Goal: Transaction & Acquisition: Obtain resource

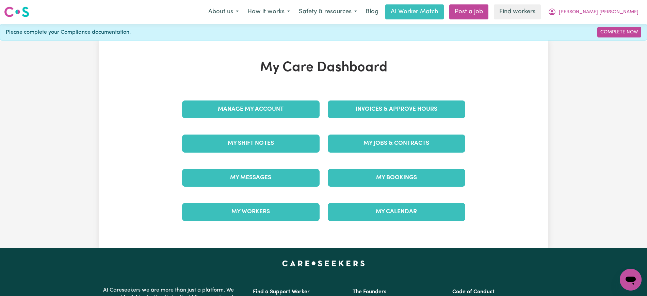
click at [393, 119] on div "Invoices & Approve Hours" at bounding box center [397, 109] width 146 height 34
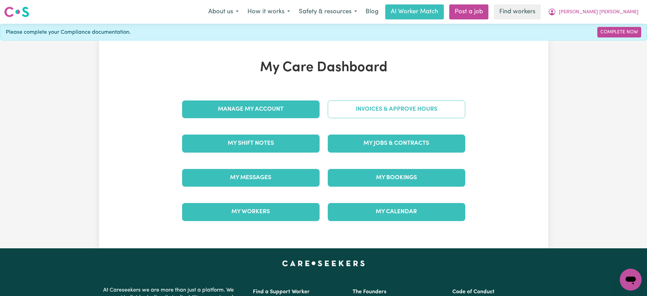
click at [399, 113] on link "Invoices & Approve Hours" at bounding box center [397, 109] width 138 height 18
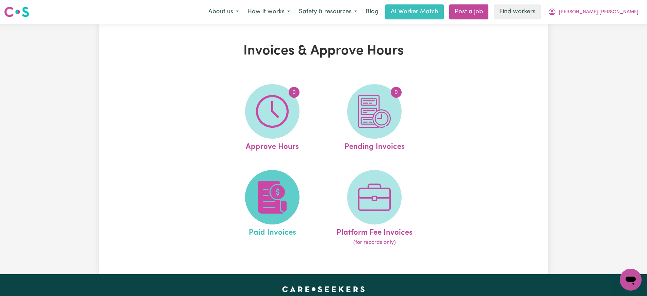
click at [279, 191] on img at bounding box center [272, 197] width 33 height 33
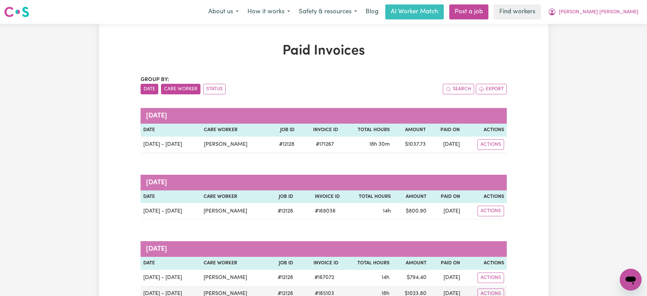
click at [193, 87] on button "Care Worker" at bounding box center [180, 89] width 39 height 11
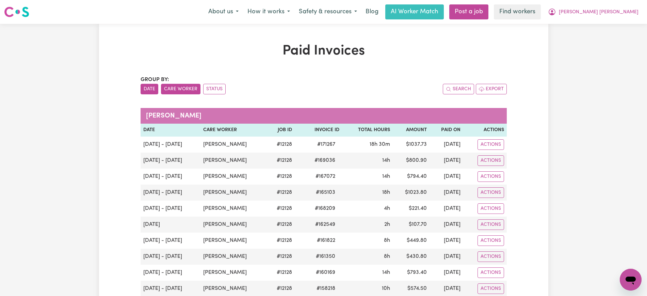
click at [150, 91] on button "Date" at bounding box center [150, 89] width 18 height 11
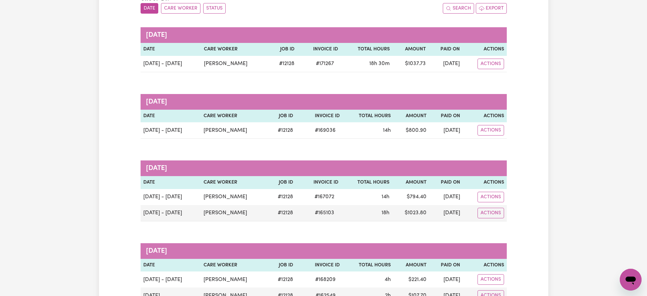
scroll to position [85, 0]
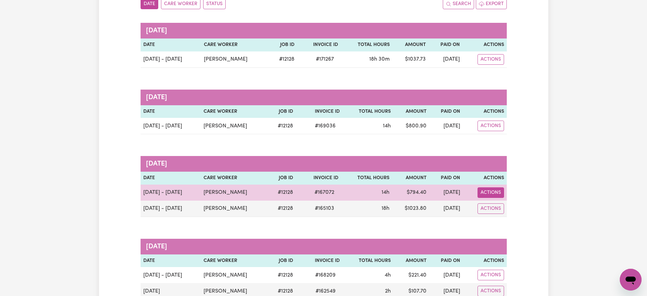
click at [490, 190] on button "Actions" at bounding box center [491, 192] width 27 height 11
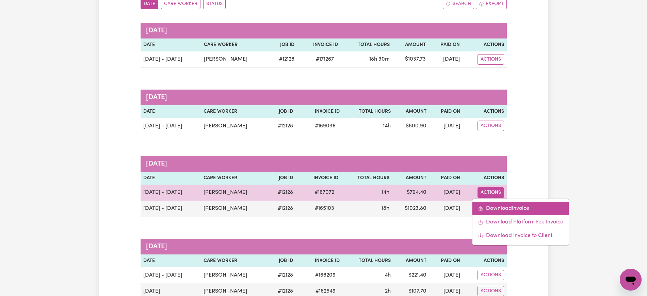
drag, startPoint x: 493, startPoint y: 197, endPoint x: 496, endPoint y: 205, distance: 8.2
click at [496, 205] on link "Download Invoice" at bounding box center [520, 208] width 96 height 14
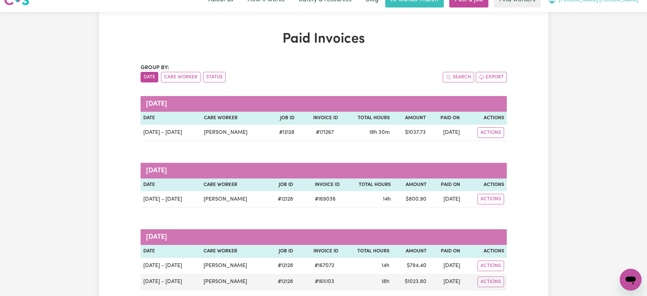
scroll to position [0, 0]
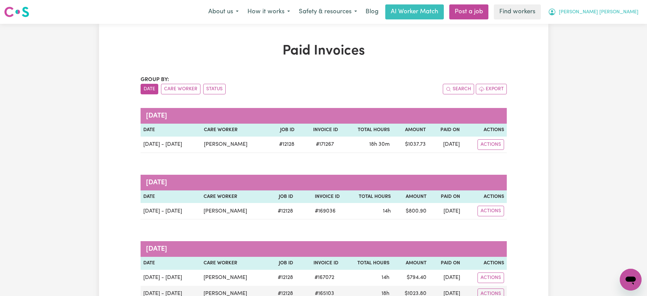
click at [619, 12] on span "[PERSON_NAME] [PERSON_NAME]" at bounding box center [599, 12] width 80 height 7
click at [617, 35] on link "Logout" at bounding box center [616, 39] width 54 height 13
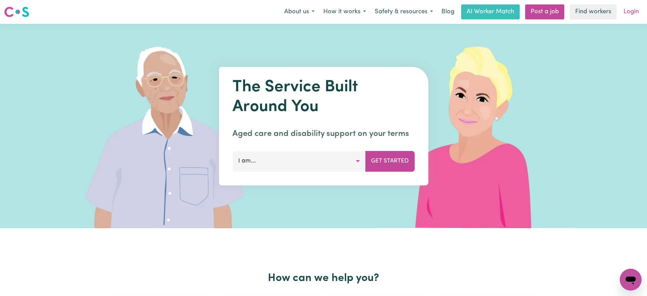
click at [624, 12] on link "Login" at bounding box center [630, 11] width 23 height 15
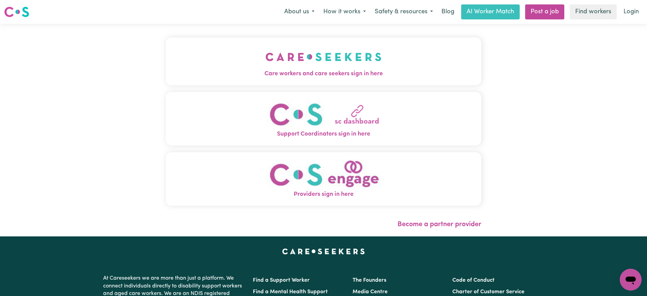
click at [370, 86] on div "Care workers and care seekers sign in here Support Coordinators sign in here Pr…" at bounding box center [324, 124] width 316 height 175
click at [374, 73] on span "Care workers and care seekers sign in here" at bounding box center [324, 73] width 316 height 9
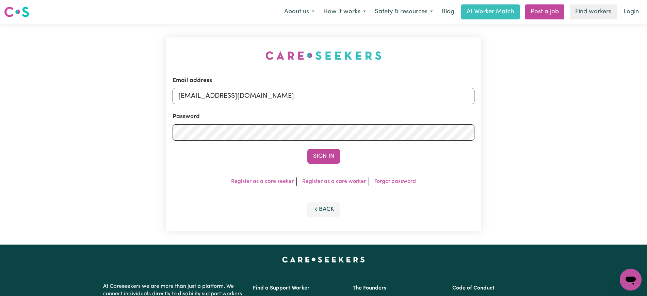
click at [212, 44] on div "Email address [EMAIL_ADDRESS][DOMAIN_NAME] Password Sign In Register as a care …" at bounding box center [324, 134] width 324 height 221
drag, startPoint x: 215, startPoint y: 95, endPoint x: 653, endPoint y: 81, distance: 438.6
click at [647, 96] on html "Menu About us How it works Safety & resources Blog AI Worker Match Post a job F…" at bounding box center [323, 257] width 647 height 515
type input "[EMAIL_ADDRESS][DOMAIN_NAME]"
click at [307, 149] on button "Sign In" at bounding box center [323, 156] width 33 height 15
